Goal: Check status: Check status

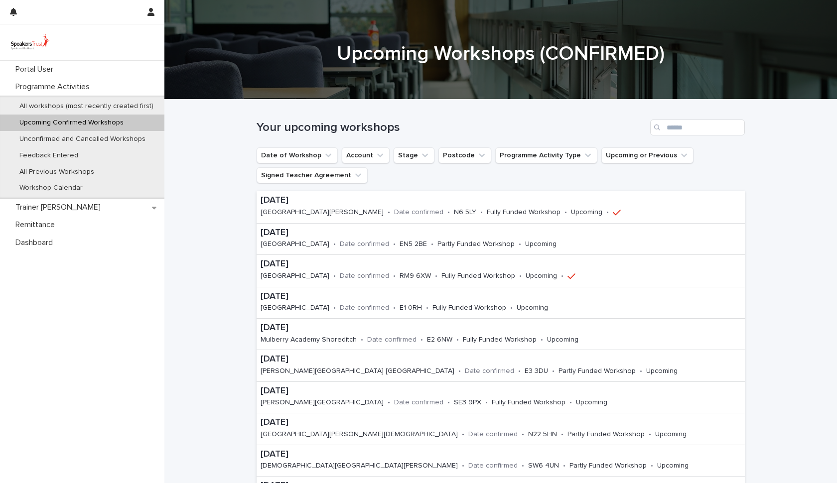
click at [40, 120] on p "Upcoming Confirmed Workshops" at bounding box center [71, 123] width 120 height 8
click at [46, 184] on p "Workshop Calendar" at bounding box center [50, 188] width 79 height 8
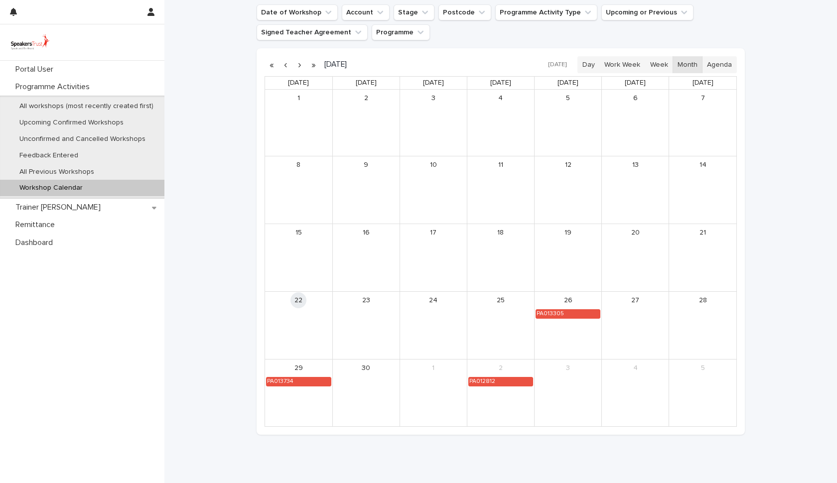
scroll to position [153, 0]
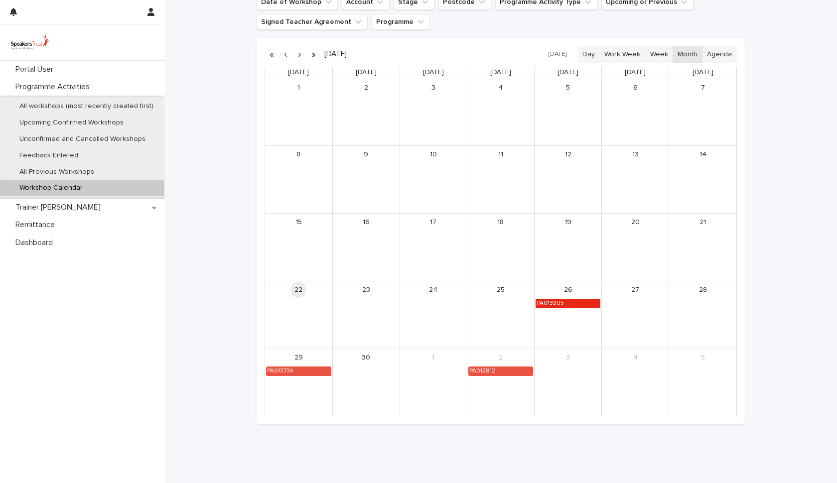
click at [571, 302] on div "PA013305" at bounding box center [568, 303] width 64 height 8
click at [567, 315] on button "See Details" at bounding box center [567, 319] width 133 height 16
